Goal: Task Accomplishment & Management: Use online tool/utility

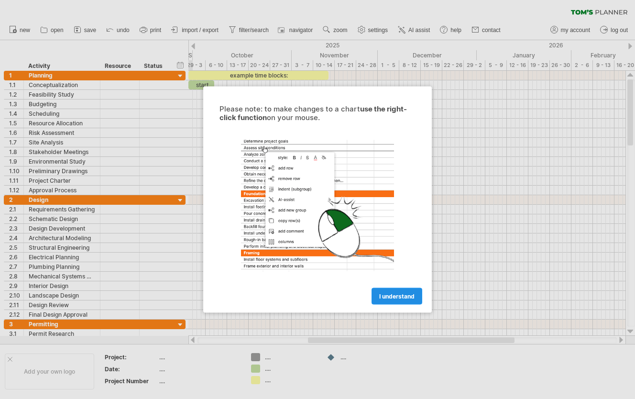
click at [384, 296] on span "I understand" at bounding box center [396, 296] width 35 height 7
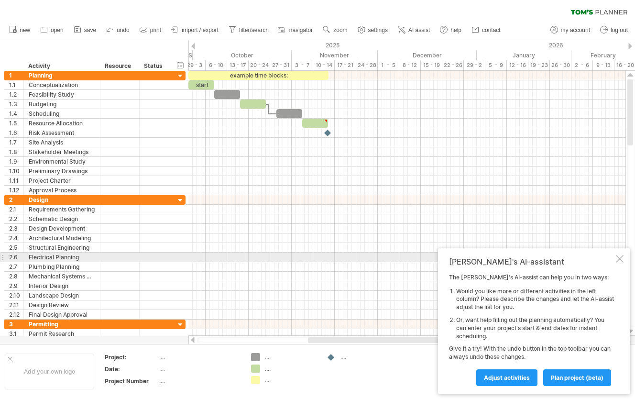
click at [621, 259] on div at bounding box center [620, 259] width 8 height 8
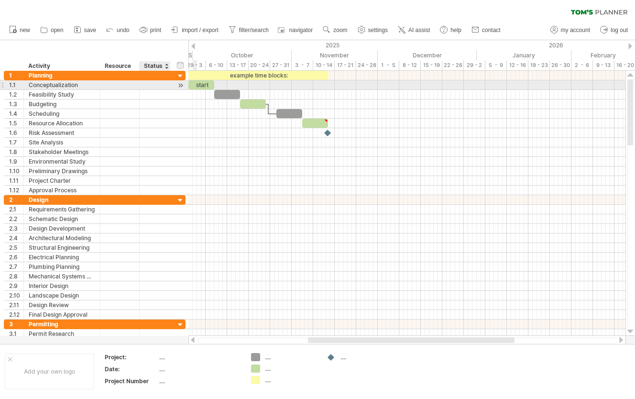
click at [178, 84] on div at bounding box center [180, 85] width 9 height 10
click at [204, 85] on div "start" at bounding box center [206, 84] width 26 height 9
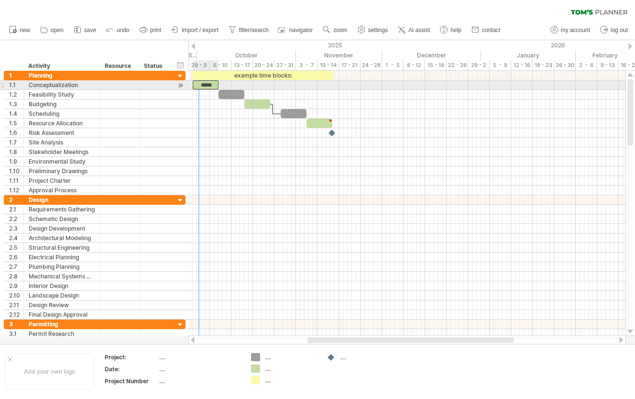
click at [198, 85] on div "*****" at bounding box center [206, 84] width 26 height 9
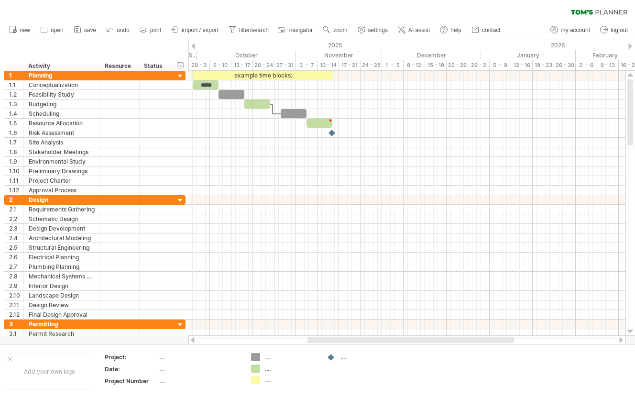
click at [193, 46] on div at bounding box center [193, 46] width 4 height 6
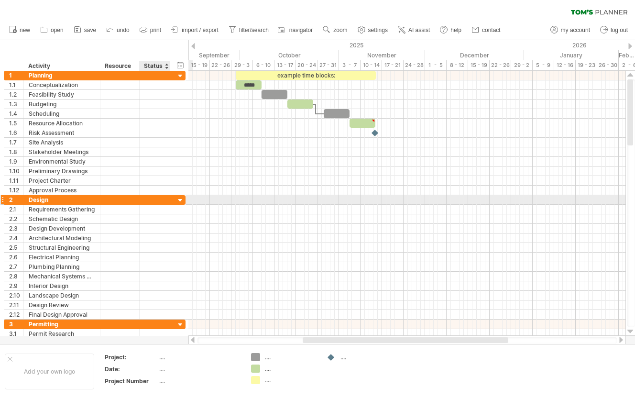
click at [179, 199] on div at bounding box center [180, 200] width 9 height 9
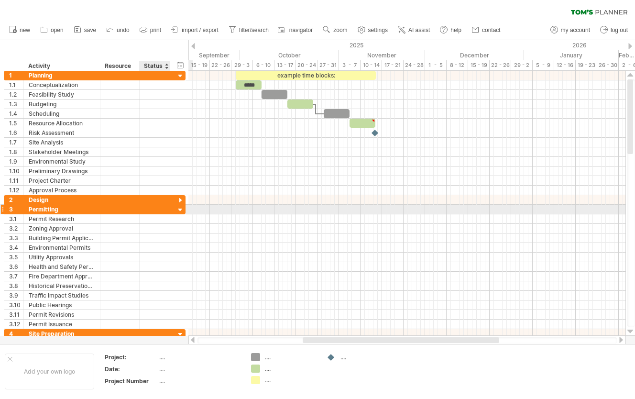
click at [181, 209] on div at bounding box center [180, 210] width 9 height 9
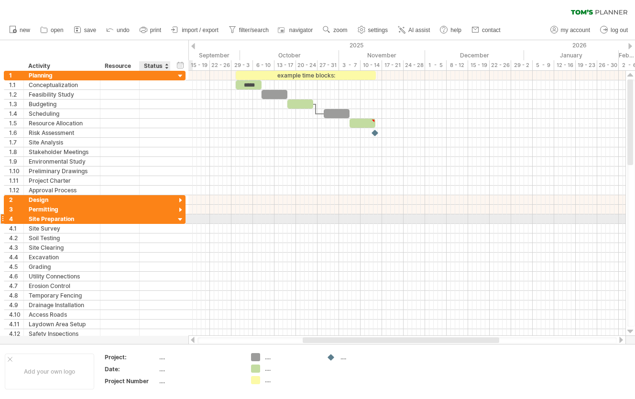
click at [180, 220] on div at bounding box center [180, 219] width 9 height 9
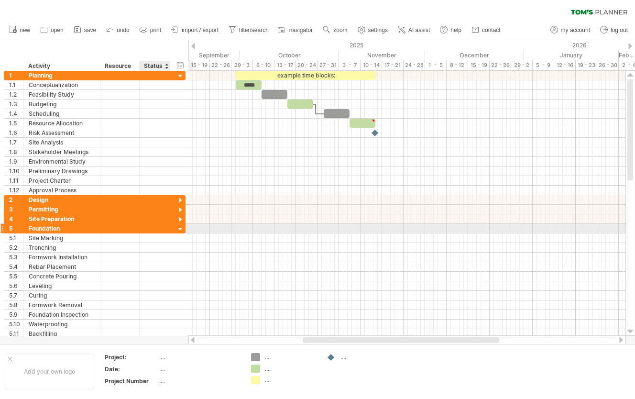
click at [181, 229] on div at bounding box center [180, 229] width 9 height 9
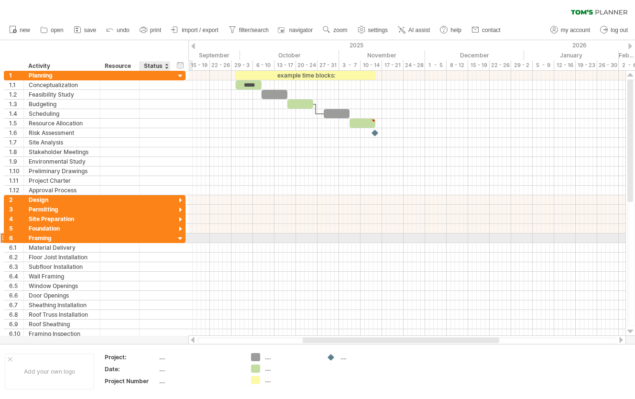
click at [179, 238] on div at bounding box center [180, 238] width 9 height 9
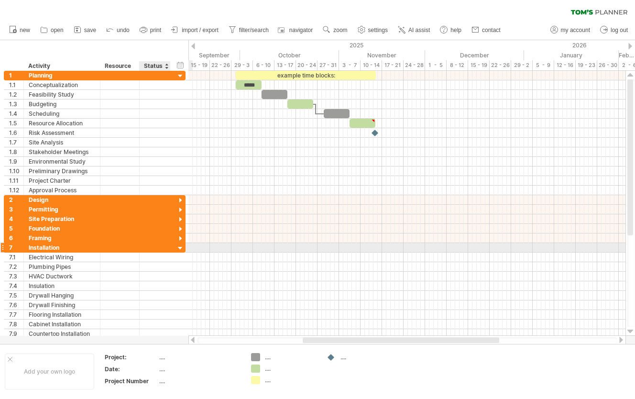
click at [181, 249] on div at bounding box center [180, 248] width 9 height 9
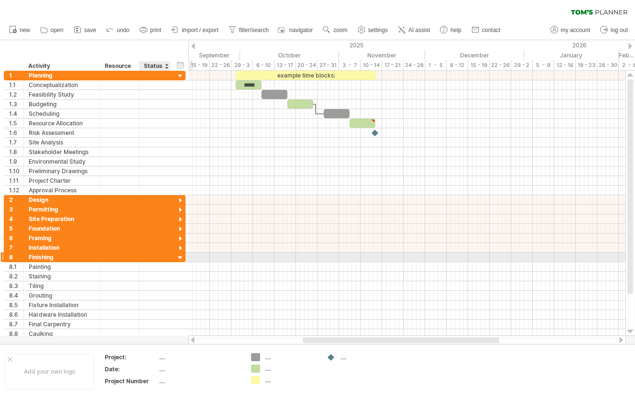
click at [179, 256] on div at bounding box center [180, 257] width 9 height 9
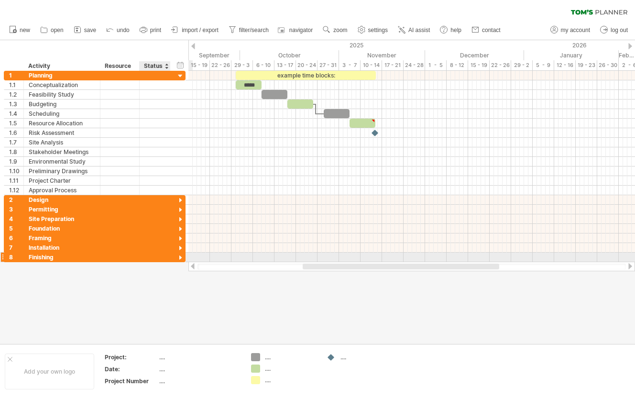
click at [180, 259] on div at bounding box center [180, 257] width 9 height 9
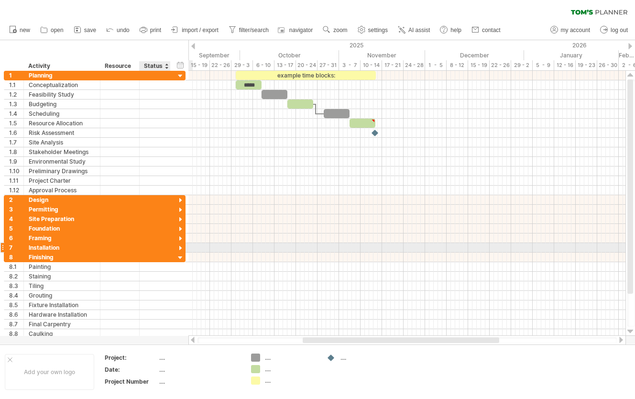
click at [180, 248] on div at bounding box center [180, 248] width 9 height 9
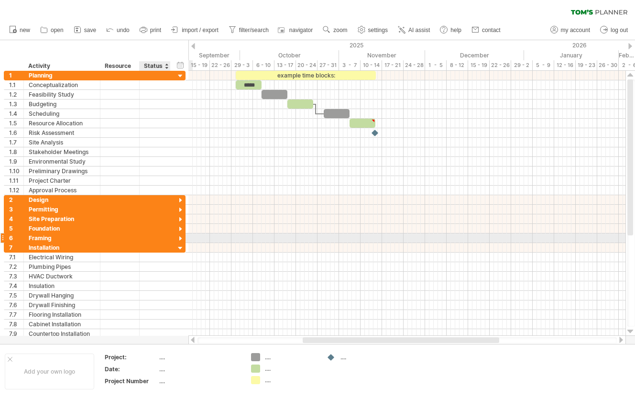
click at [180, 237] on div at bounding box center [180, 238] width 9 height 9
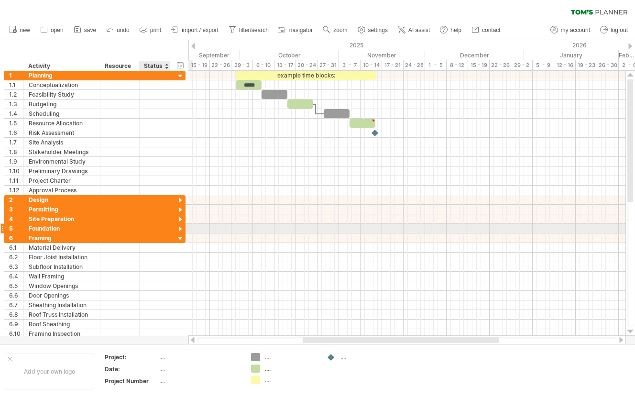
click at [179, 228] on div at bounding box center [180, 229] width 9 height 9
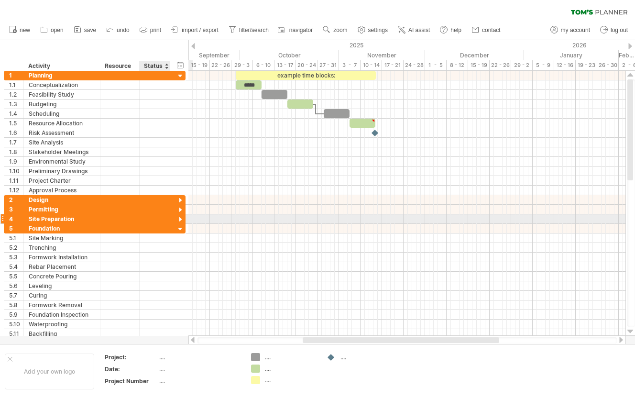
click at [180, 218] on div at bounding box center [180, 219] width 9 height 9
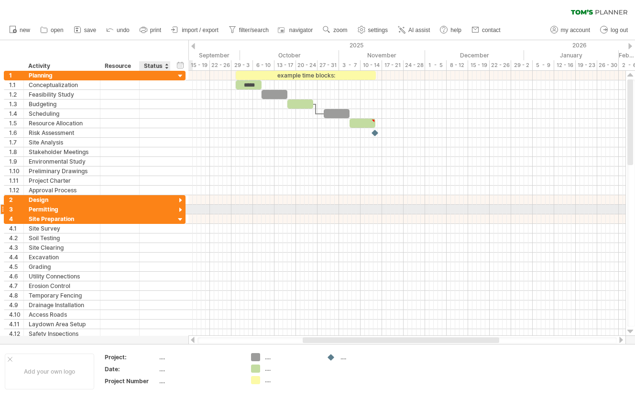
click at [179, 209] on div at bounding box center [180, 210] width 9 height 9
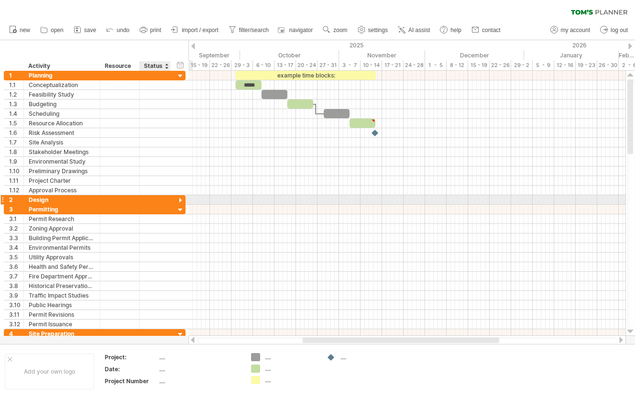
click at [182, 200] on div at bounding box center [180, 200] width 9 height 9
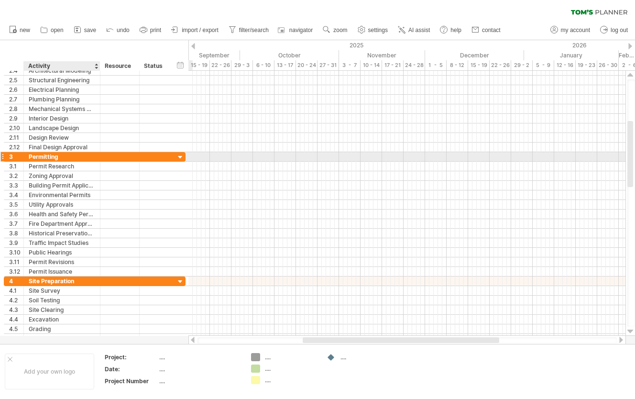
click at [79, 156] on div "Permitting" at bounding box center [62, 156] width 66 height 9
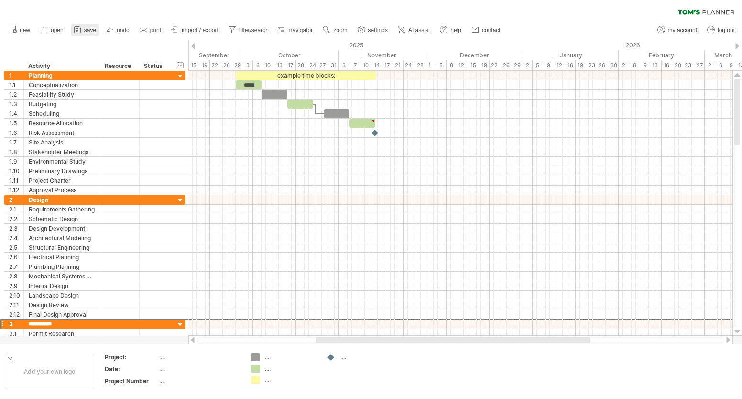
click at [85, 30] on span "save" at bounding box center [90, 30] width 12 height 7
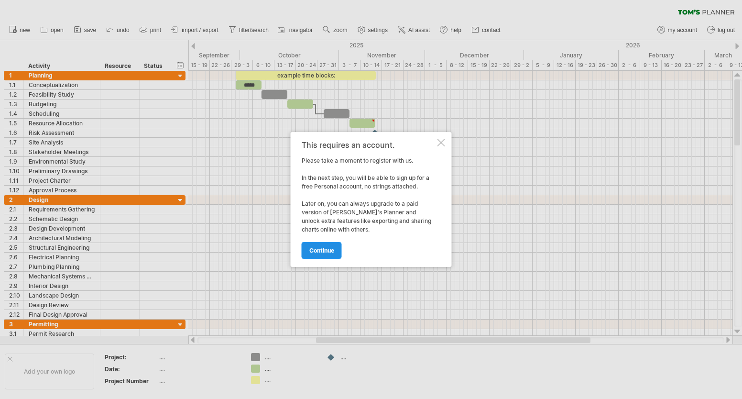
click at [327, 248] on span "continue" at bounding box center [321, 250] width 25 height 7
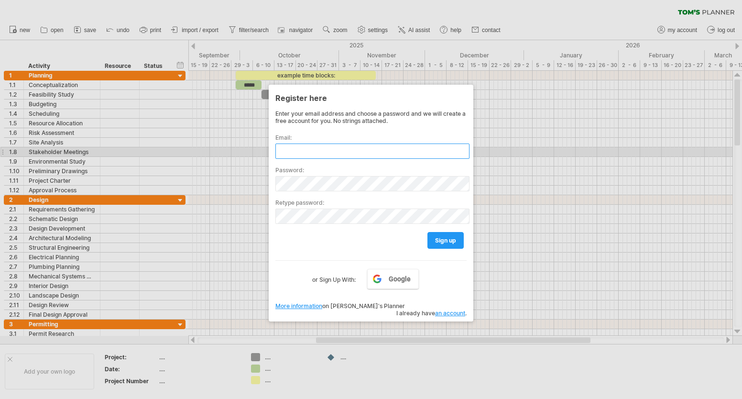
click at [292, 151] on input "text" at bounding box center [372, 150] width 194 height 15
type input "**********"
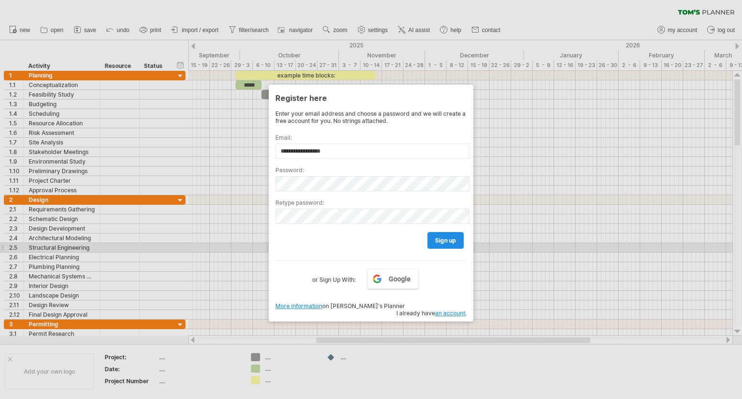
click at [450, 246] on link "sign up" at bounding box center [445, 240] width 36 height 17
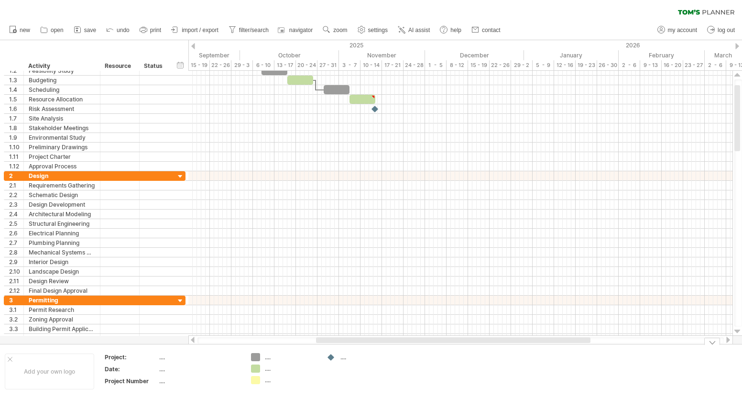
click at [266, 358] on div "...." at bounding box center [291, 357] width 52 height 8
click at [267, 370] on div "...." at bounding box center [291, 368] width 52 height 8
click at [268, 382] on div "...." at bounding box center [291, 380] width 52 height 8
click at [343, 360] on div "...." at bounding box center [366, 357] width 52 height 8
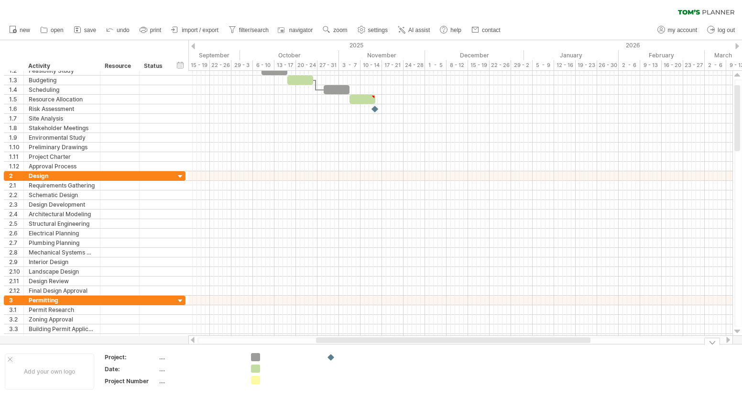
click at [159, 358] on div "...." at bounding box center [199, 357] width 80 height 8
click at [161, 367] on div "...." at bounding box center [199, 369] width 80 height 8
click at [162, 382] on div "...." at bounding box center [199, 381] width 80 height 8
click at [196, 364] on table "Project: .... Date: .... Project Number ...." at bounding box center [173, 370] width 138 height 37
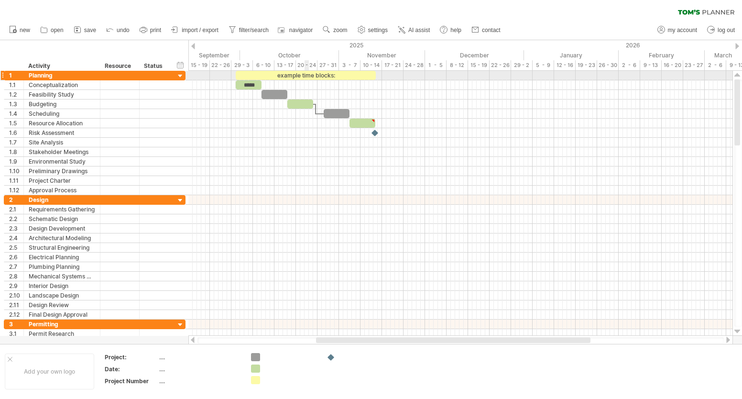
click at [306, 76] on div "example time blocks:" at bounding box center [306, 75] width 140 height 9
click at [340, 78] on div "**********" at bounding box center [308, 75] width 140 height 9
